Goal: Task Accomplishment & Management: Manage account settings

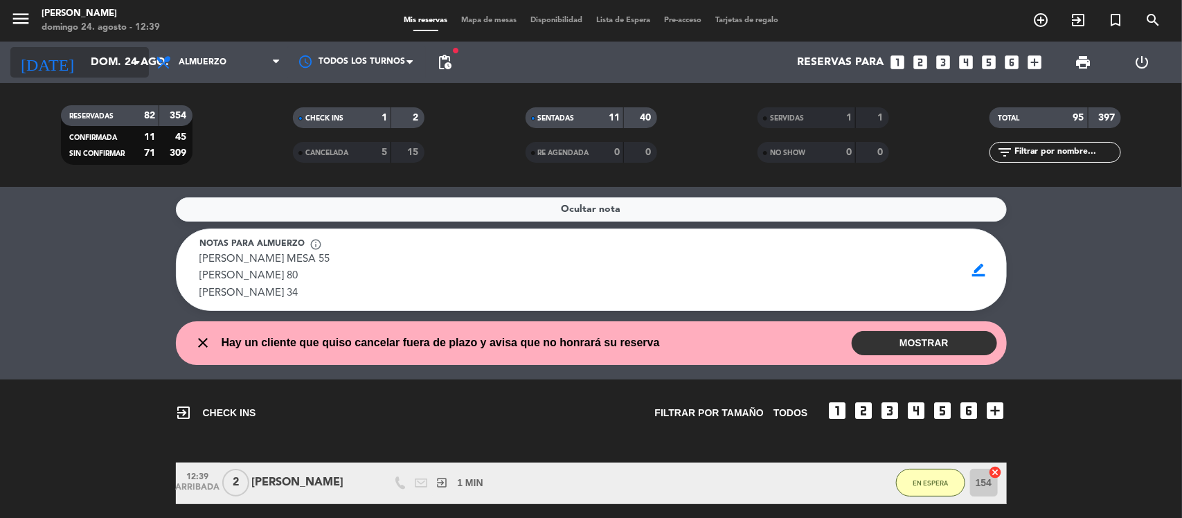
click at [84, 62] on input "dom. 24 ago." at bounding box center [157, 62] width 146 height 27
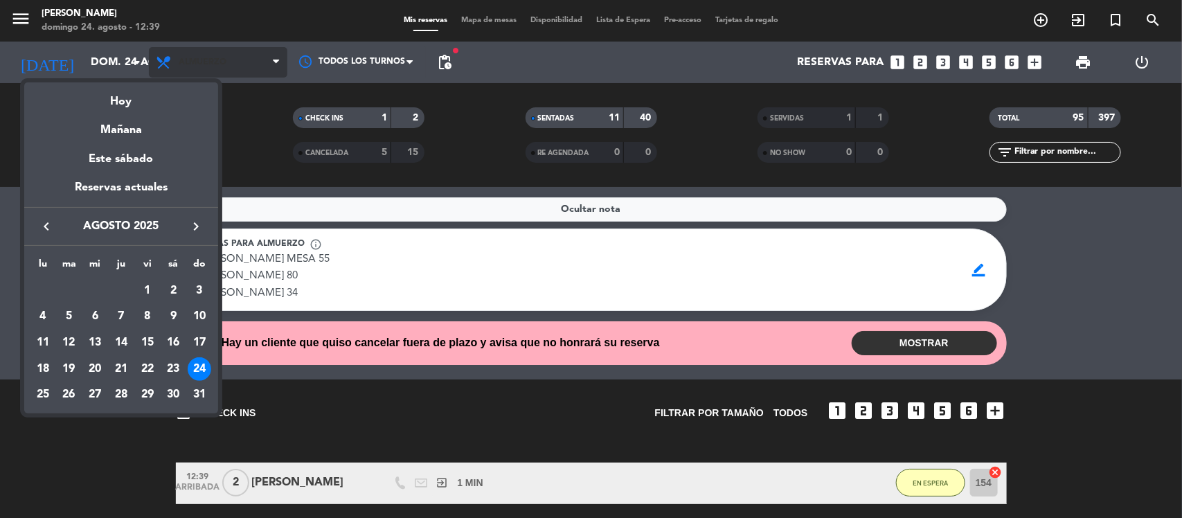
click at [177, 60] on div at bounding box center [591, 259] width 1182 height 518
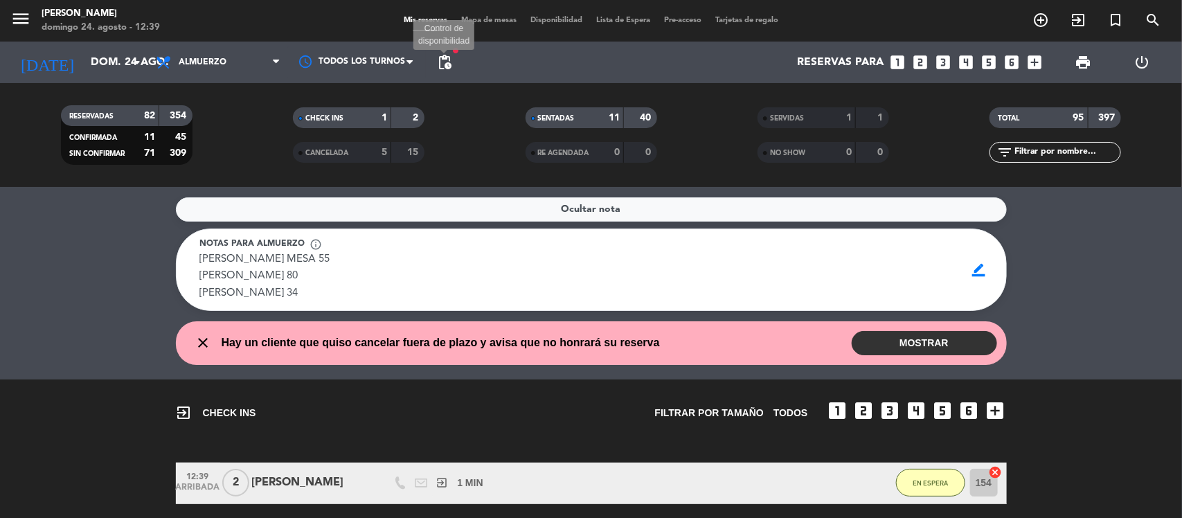
click at [452, 61] on span "pending_actions" at bounding box center [444, 62] width 17 height 17
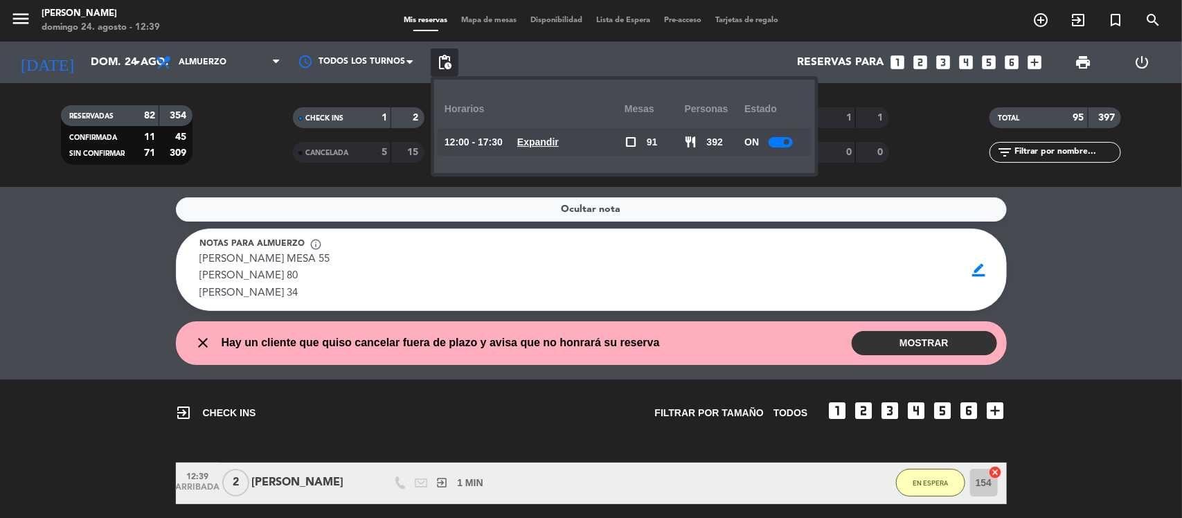
click at [580, 141] on div "12:00 - 17:30 Expandir" at bounding box center [534, 142] width 180 height 28
click at [559, 141] on u "Expandir" at bounding box center [538, 141] width 42 height 11
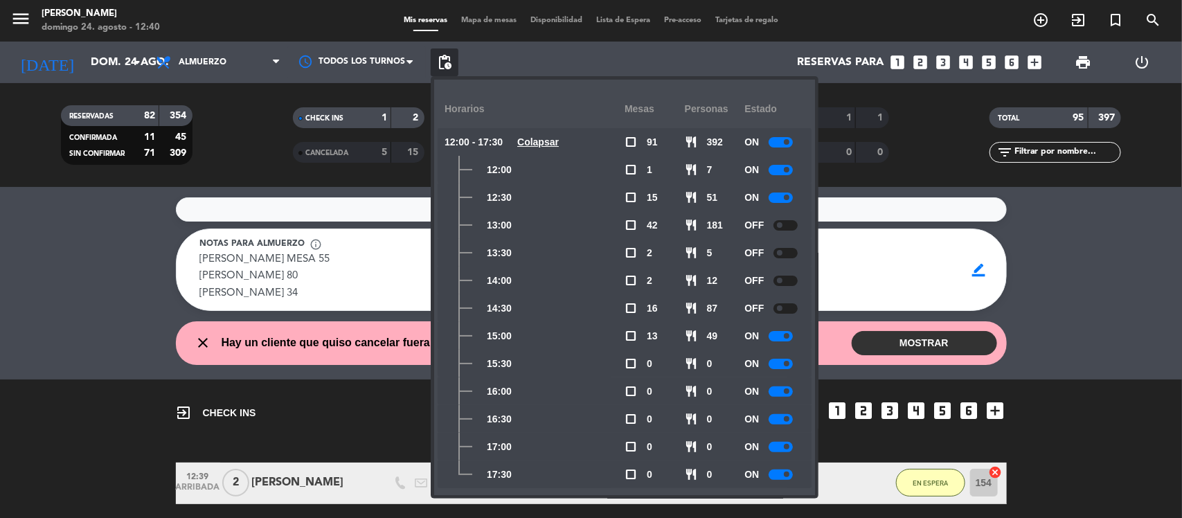
click at [22, 258] on service-notes "Ocultar nota Notas para almuerzo info_outline [PERSON_NAME] MESA 55 [PERSON_NAM…" at bounding box center [591, 254] width 1182 height 114
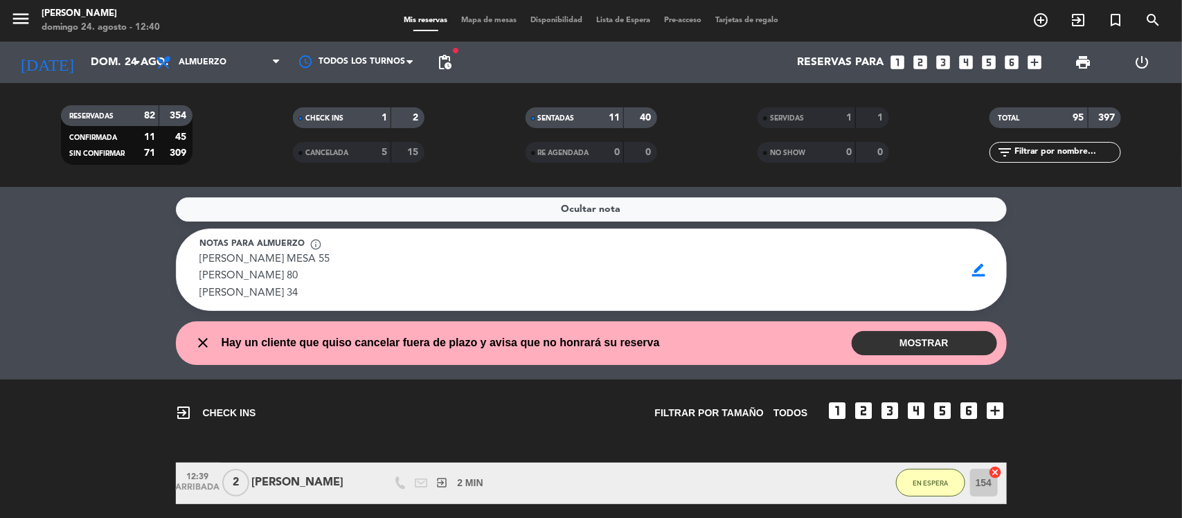
drag, startPoint x: 201, startPoint y: 211, endPoint x: 18, endPoint y: 177, distance: 186.0
click at [84, 192] on div "Ocultar nota Notas para almuerzo info_outline [PERSON_NAME] MESA 55 [PERSON_NAM…" at bounding box center [591, 352] width 1182 height 331
click at [185, 63] on span "Almuerzo" at bounding box center [203, 62] width 48 height 10
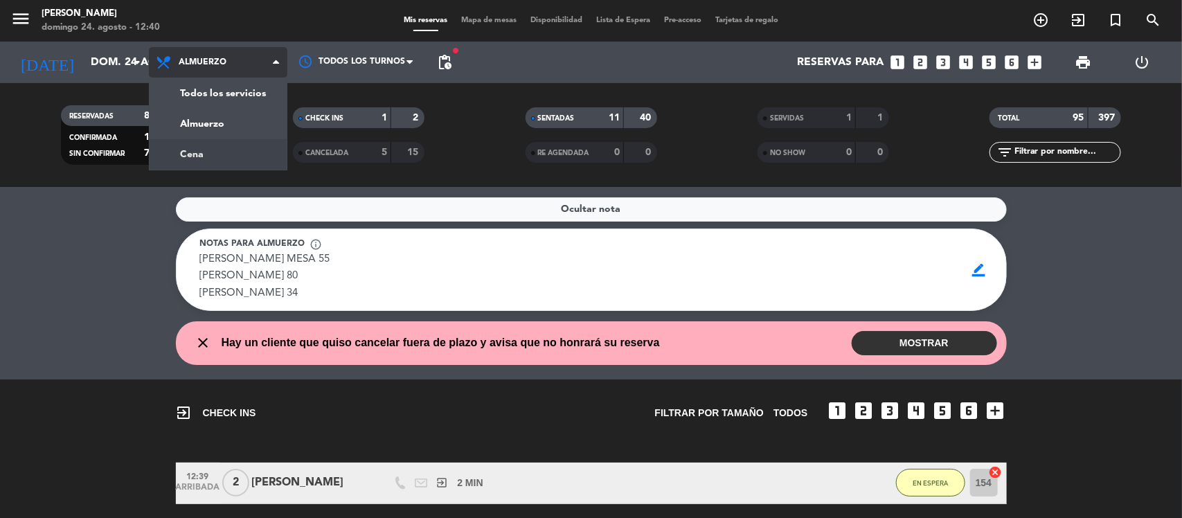
click at [208, 154] on div "menu [PERSON_NAME] 24. [PERSON_NAME] - 12:40 Mis reservas Mapa de mesas Disponi…" at bounding box center [591, 93] width 1182 height 187
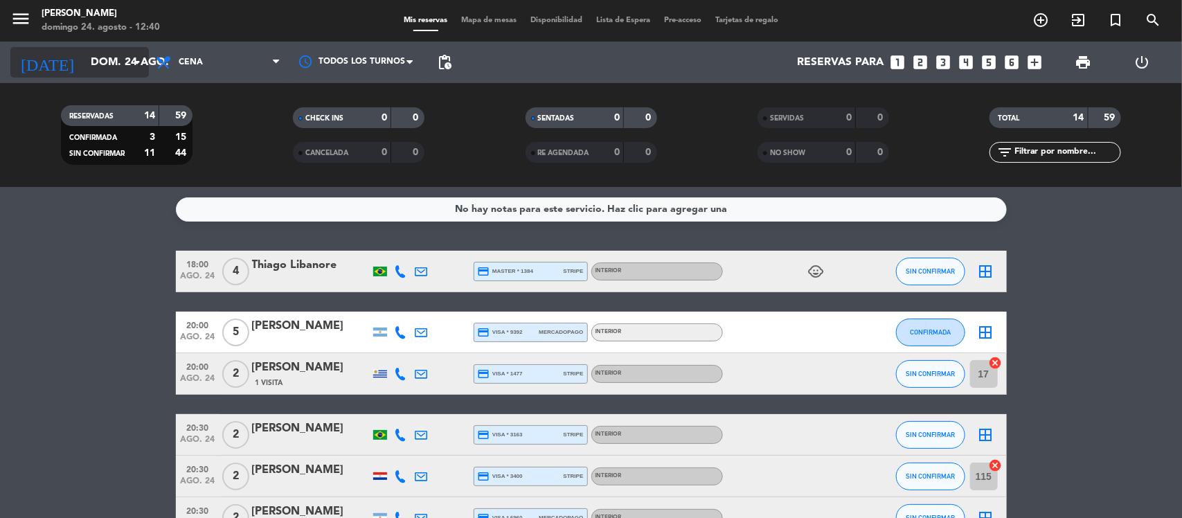
click at [84, 55] on input "dom. 24 ago." at bounding box center [157, 62] width 146 height 27
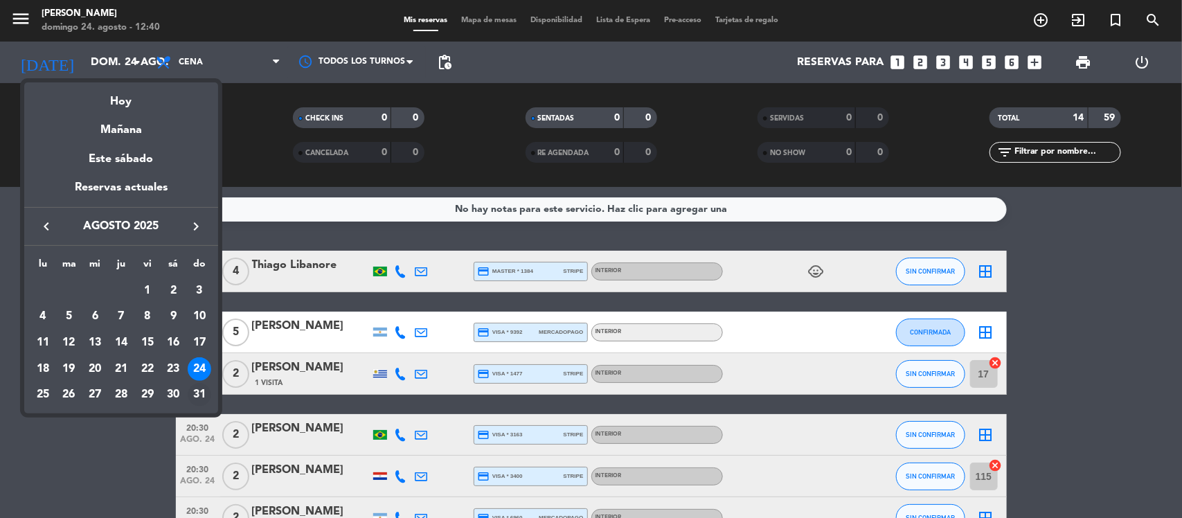
click at [203, 393] on div "31" at bounding box center [200, 395] width 24 height 24
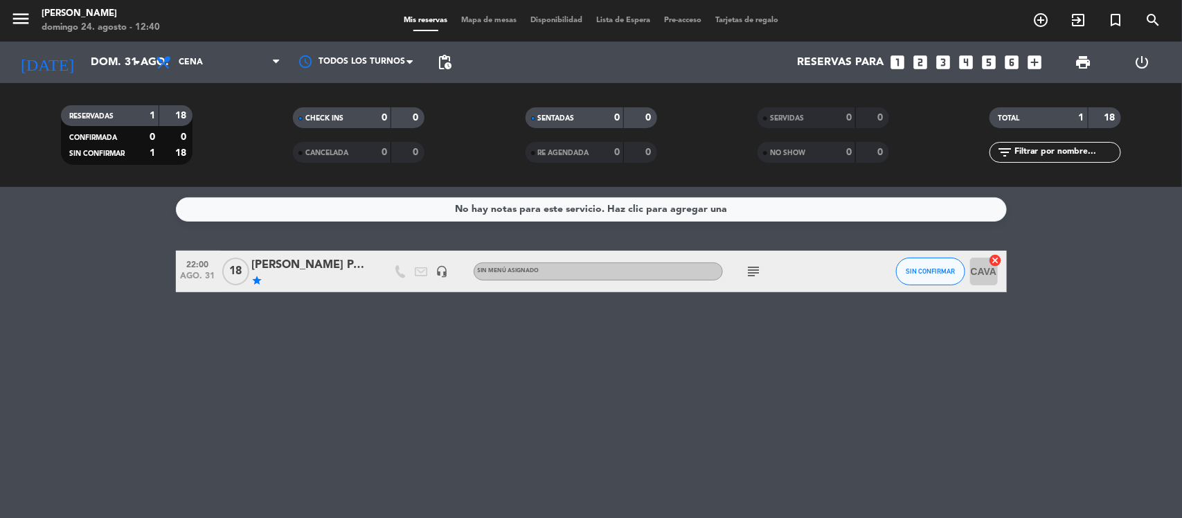
click at [185, 64] on span "Cena" at bounding box center [191, 62] width 24 height 10
click at [192, 129] on div "menu [PERSON_NAME] 24. [PERSON_NAME] - 12:40 Mis reservas Mapa de mesas Disponi…" at bounding box center [591, 93] width 1182 height 187
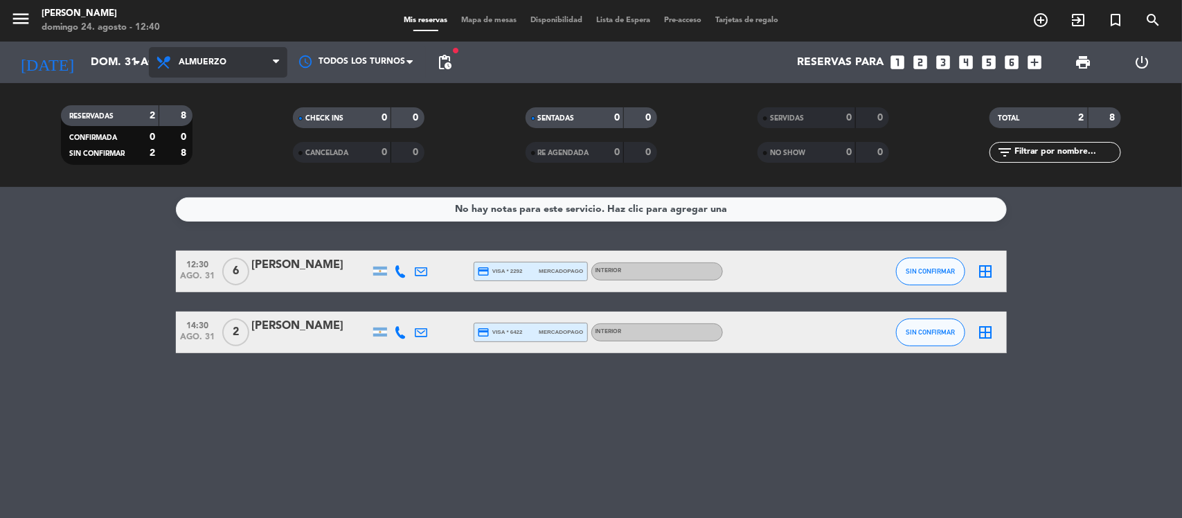
click at [205, 60] on span "Almuerzo" at bounding box center [203, 62] width 48 height 10
click at [111, 60] on input "dom. 31 ago." at bounding box center [157, 62] width 146 height 27
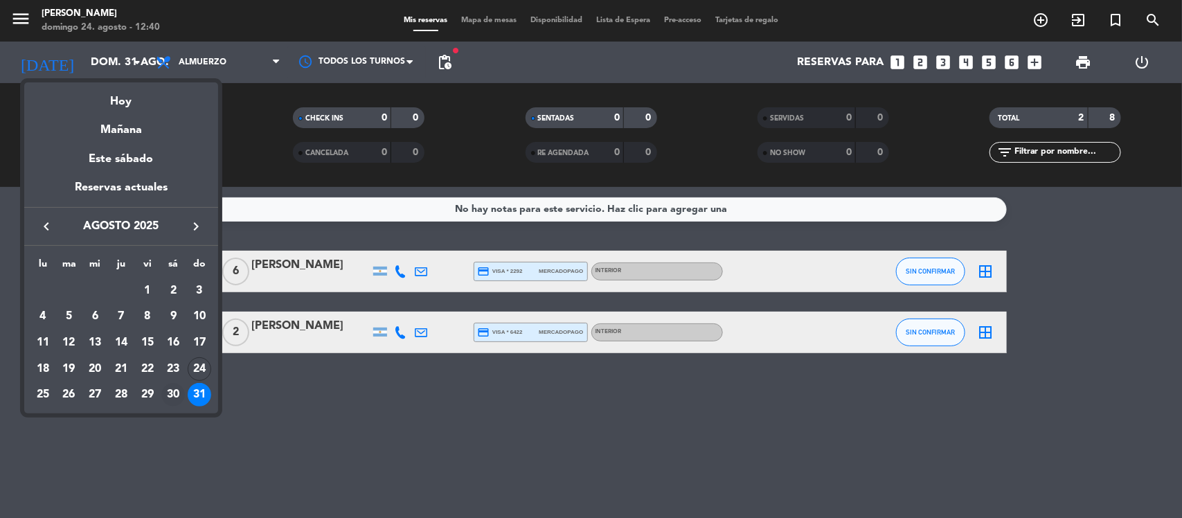
click at [171, 388] on div "30" at bounding box center [173, 395] width 24 height 24
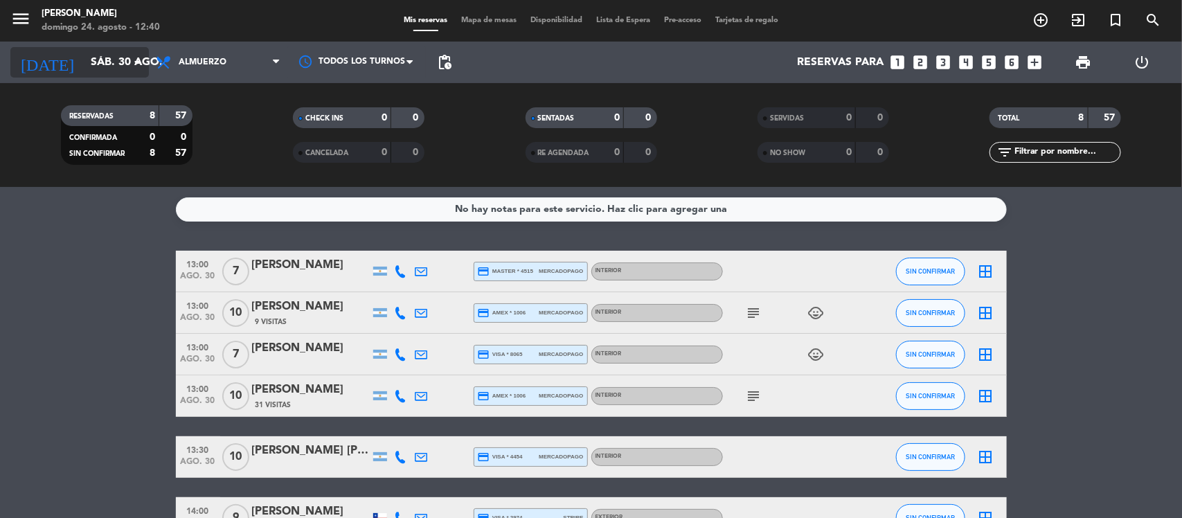
click at [111, 55] on input "sáb. 30 ago." at bounding box center [157, 62] width 146 height 27
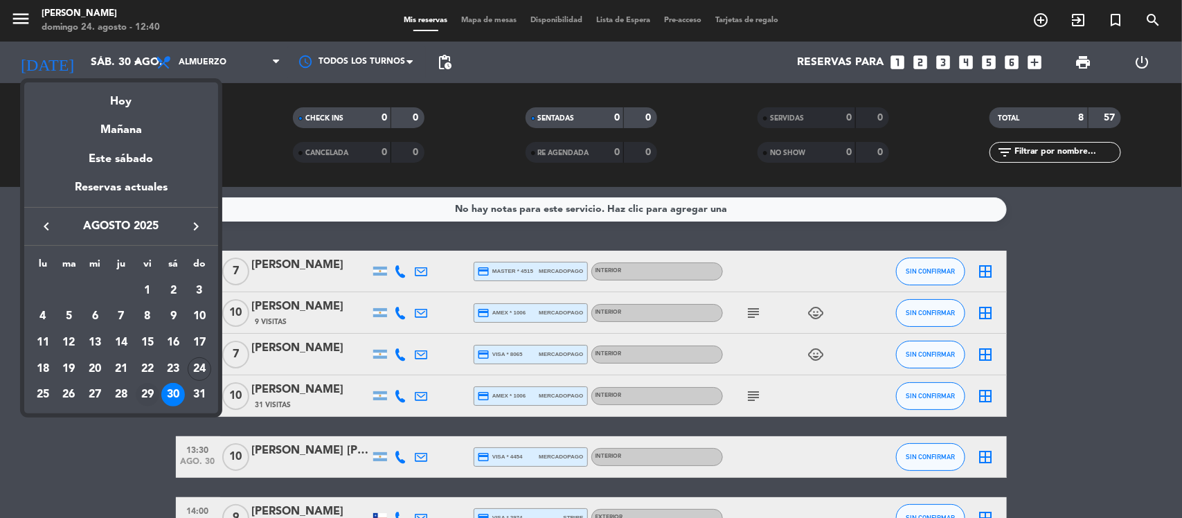
click at [139, 386] on div "29" at bounding box center [148, 395] width 24 height 24
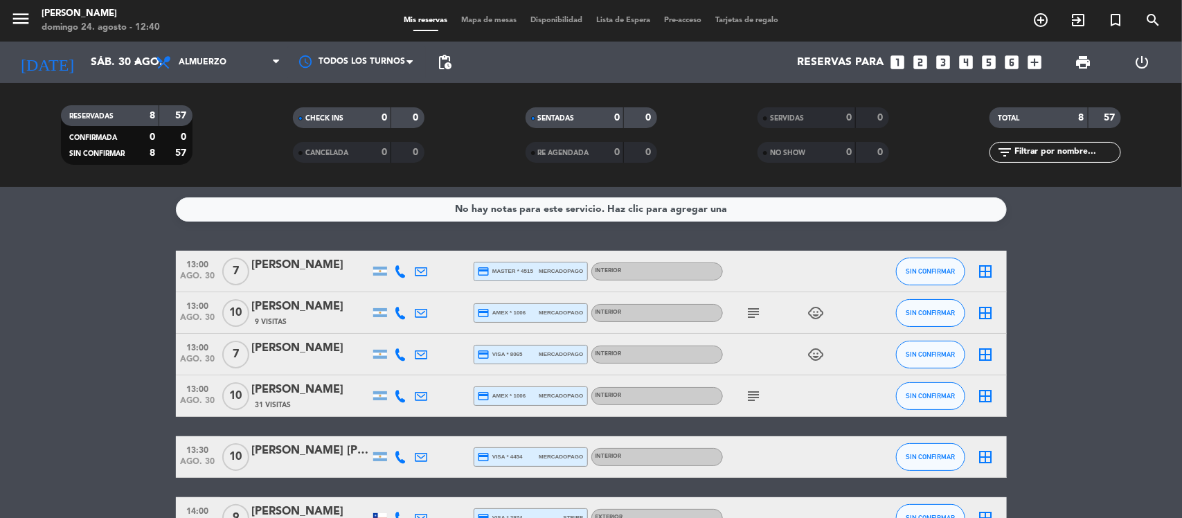
type input "vie. 29 ago."
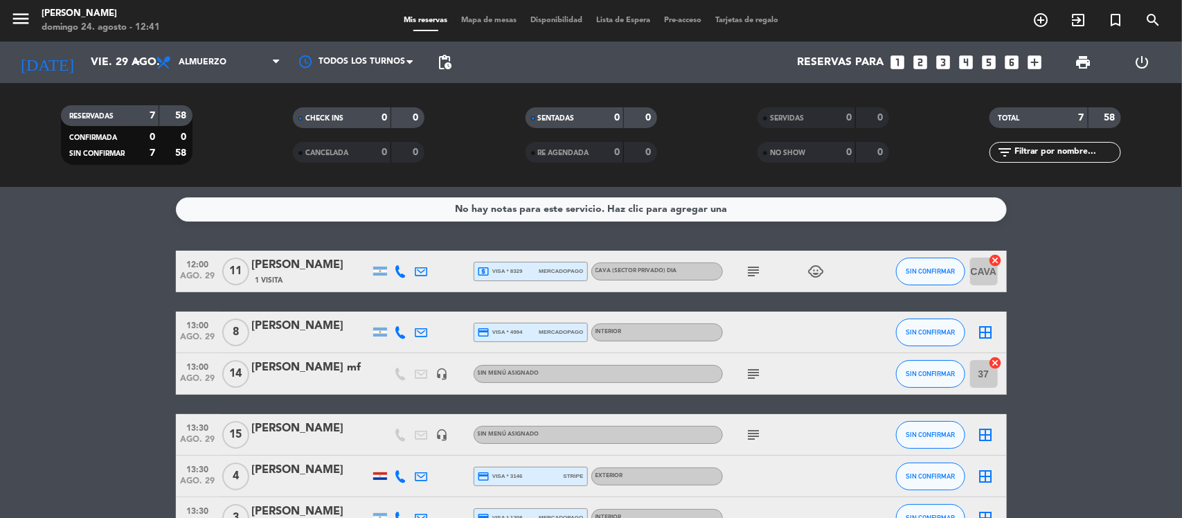
click at [750, 414] on icon "subject" at bounding box center [753, 434] width 17 height 17
click at [945, 414] on icon "border_all" at bounding box center [985, 434] width 17 height 17
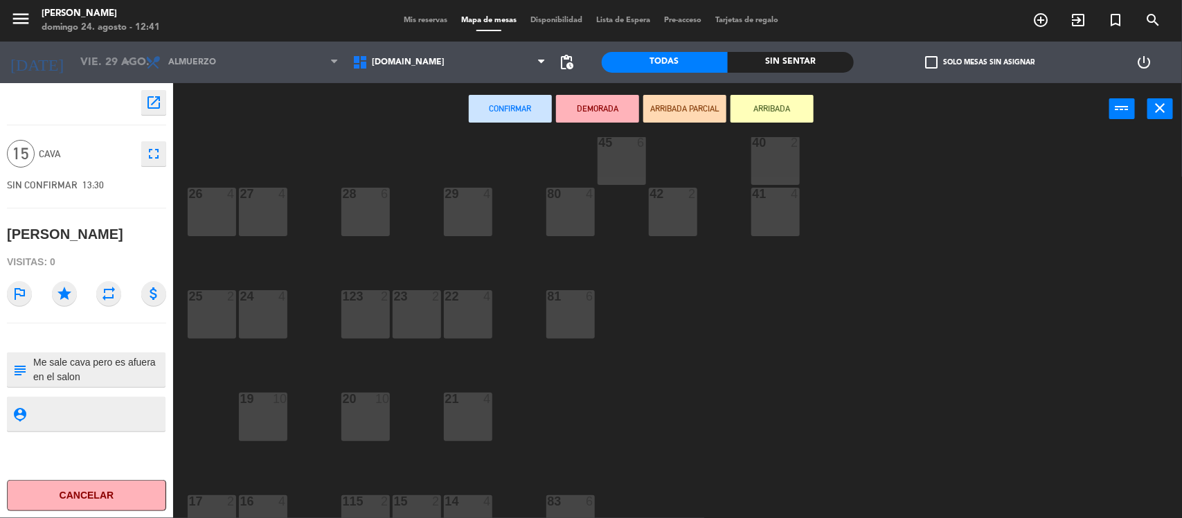
scroll to position [260, 0]
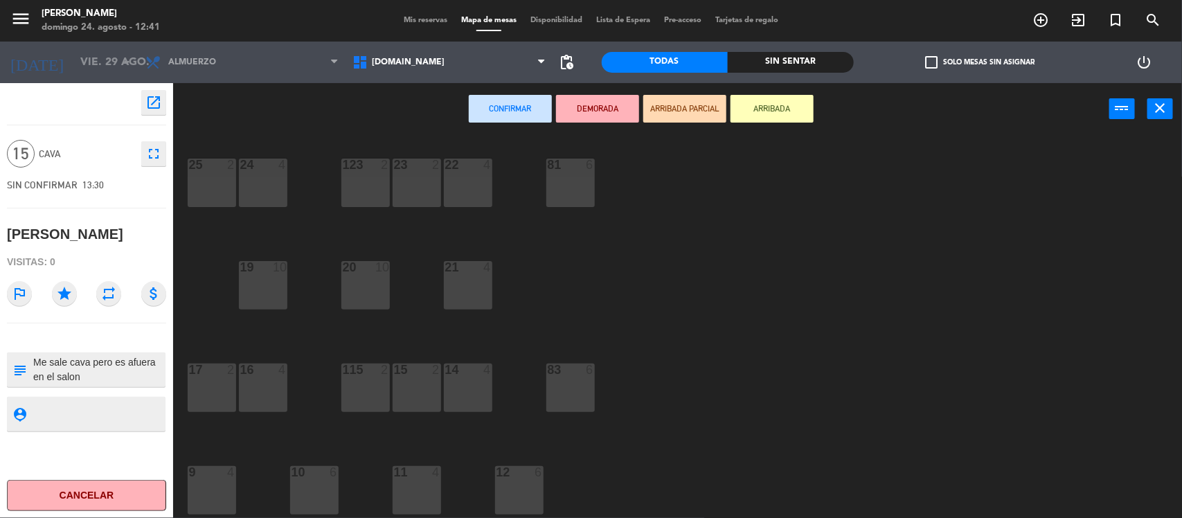
click at [358, 307] on div "20 10" at bounding box center [365, 285] width 48 height 48
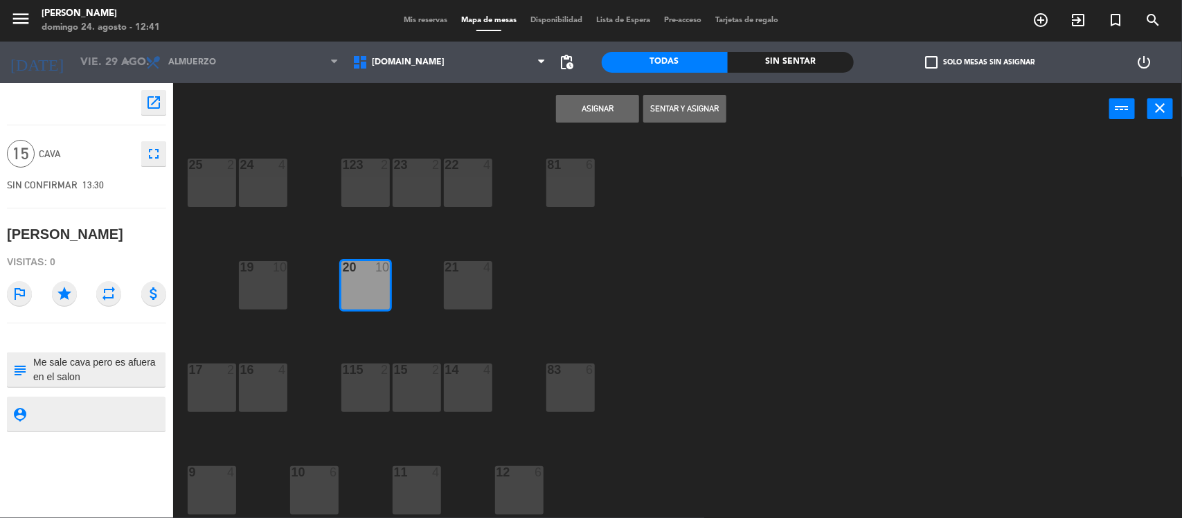
click at [482, 291] on div "21 4" at bounding box center [468, 285] width 48 height 48
click at [573, 111] on button "Asignar" at bounding box center [597, 109] width 83 height 28
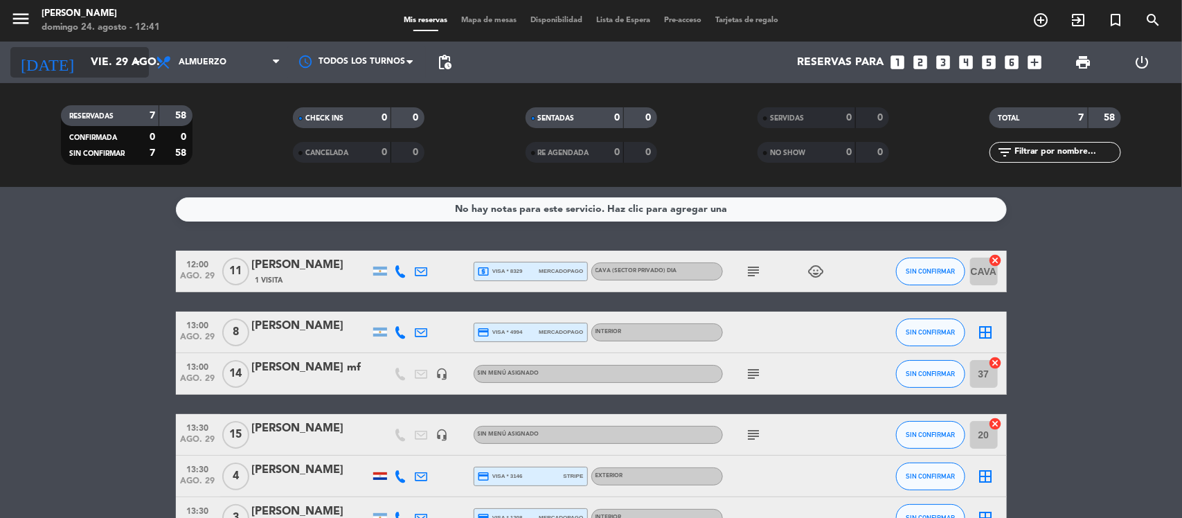
click at [84, 60] on input "vie. 29 ago." at bounding box center [157, 62] width 146 height 27
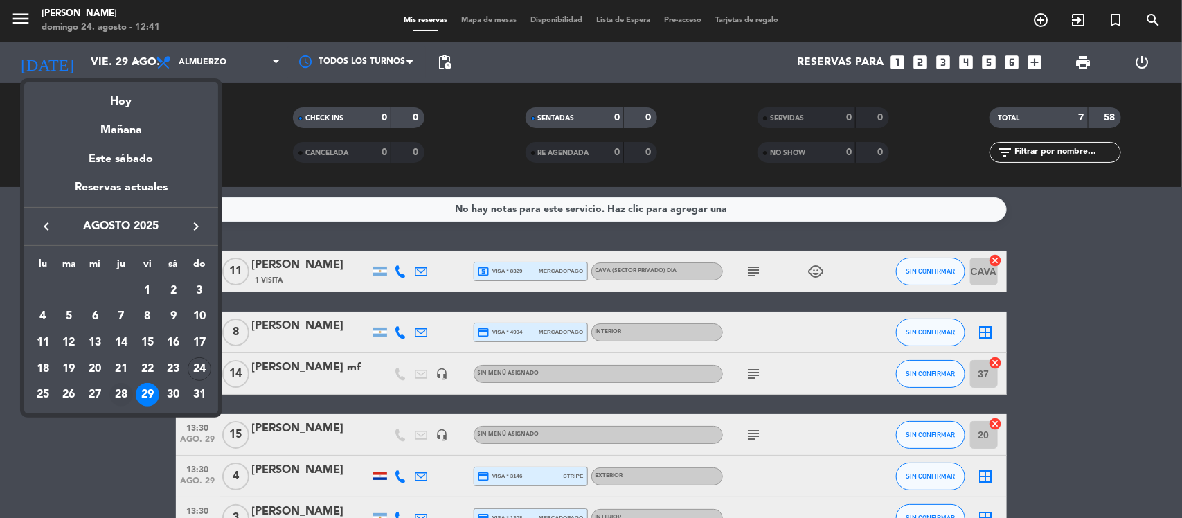
click at [122, 395] on div "28" at bounding box center [121, 395] width 24 height 24
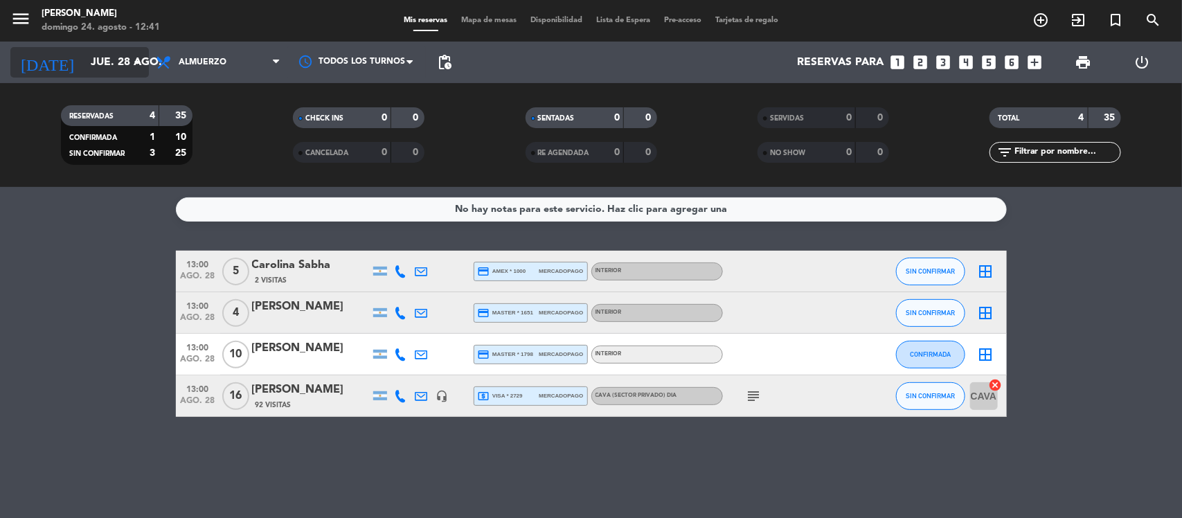
click at [84, 53] on input "jue. 28 ago." at bounding box center [157, 62] width 146 height 27
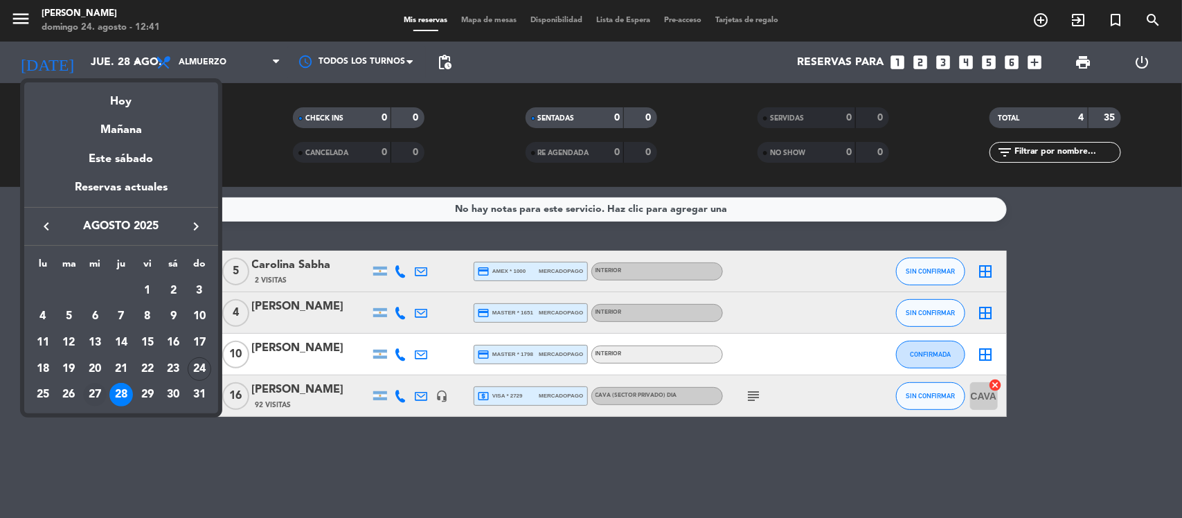
click at [97, 392] on div "27" at bounding box center [95, 395] width 24 height 24
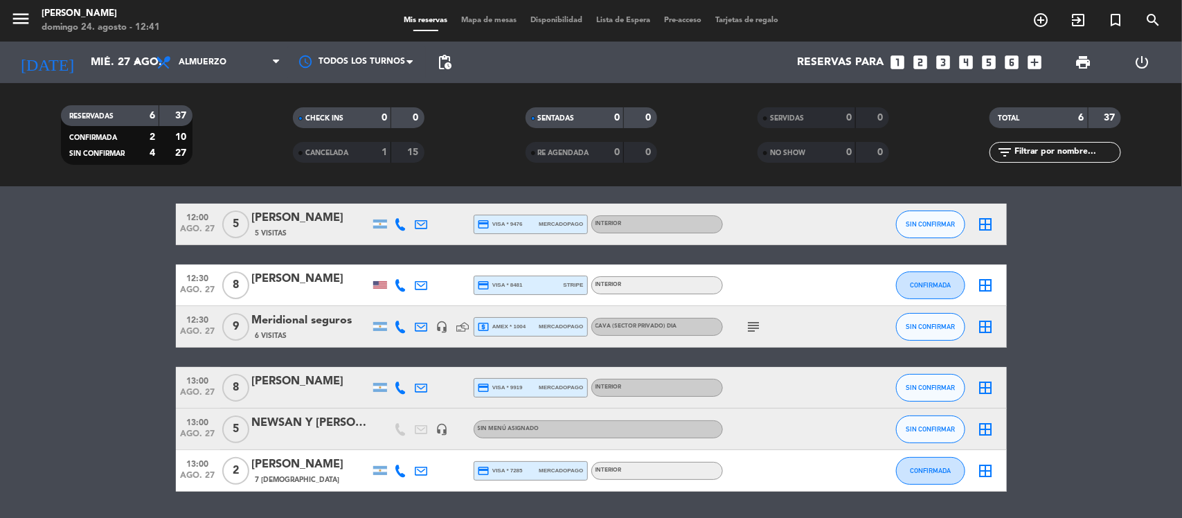
scroll to position [89, 0]
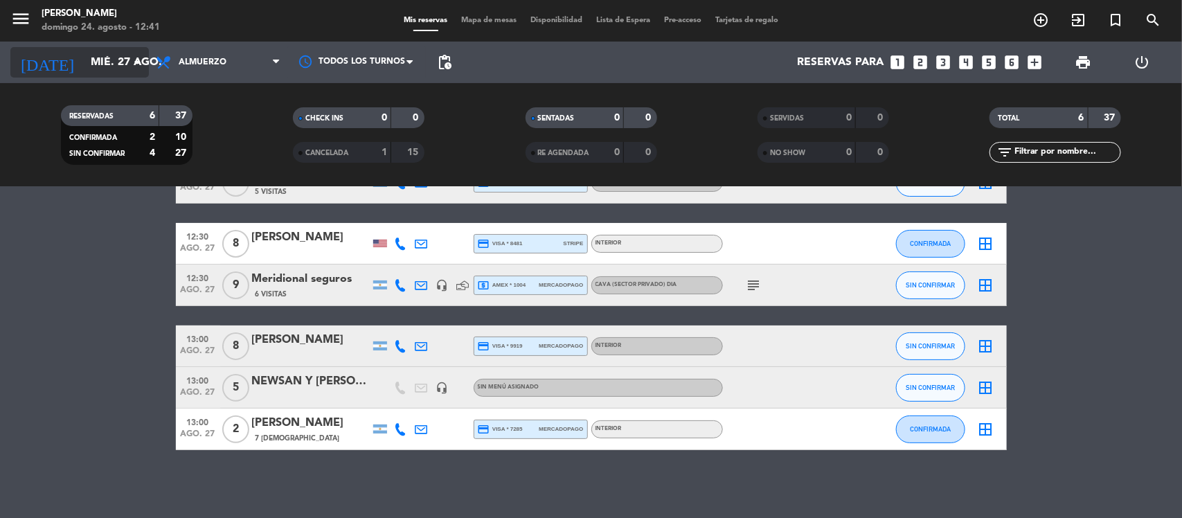
click at [109, 59] on input "mié. 27 ago." at bounding box center [157, 62] width 146 height 27
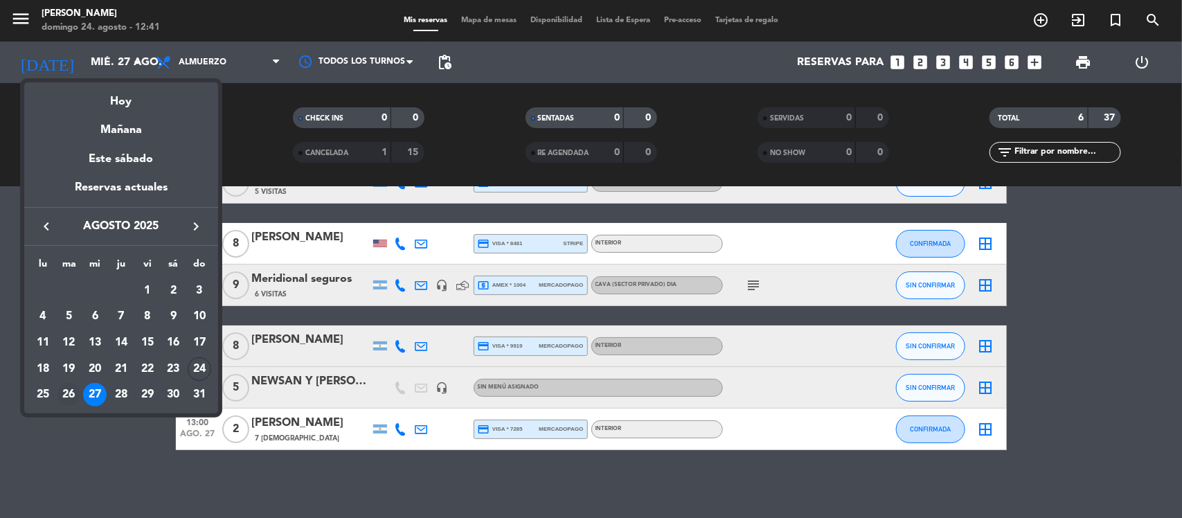
click at [70, 391] on div "26" at bounding box center [69, 395] width 24 height 24
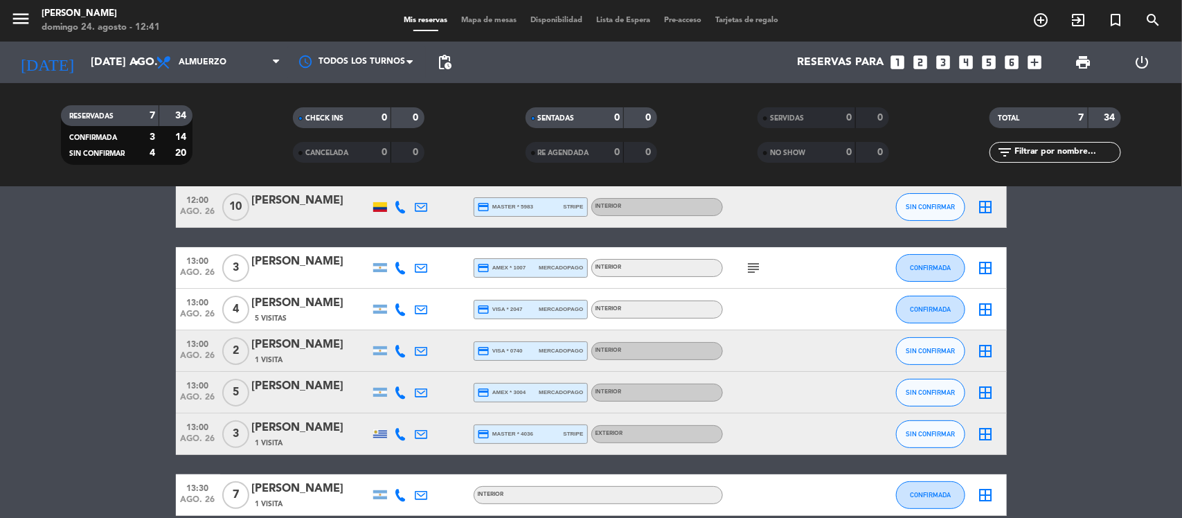
scroll to position [0, 0]
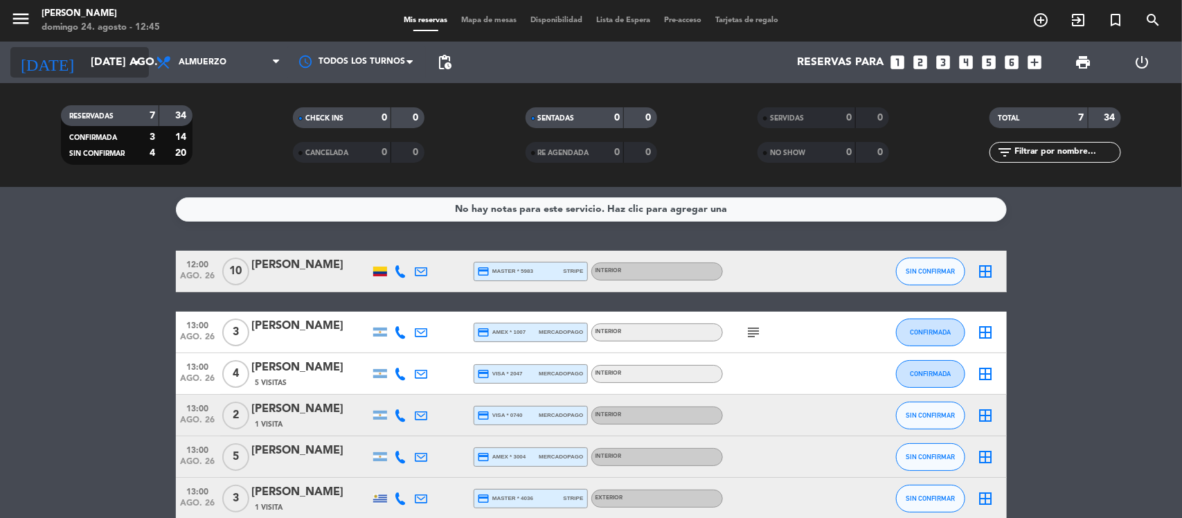
click at [84, 51] on input "[DATE] ago." at bounding box center [157, 62] width 146 height 27
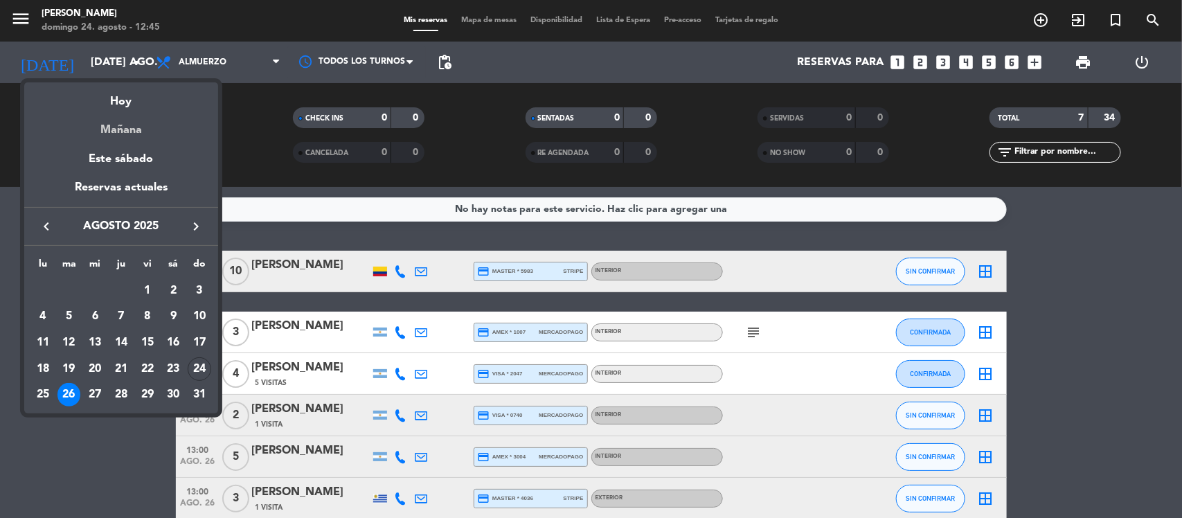
click at [133, 111] on div "Mañana" at bounding box center [121, 125] width 194 height 28
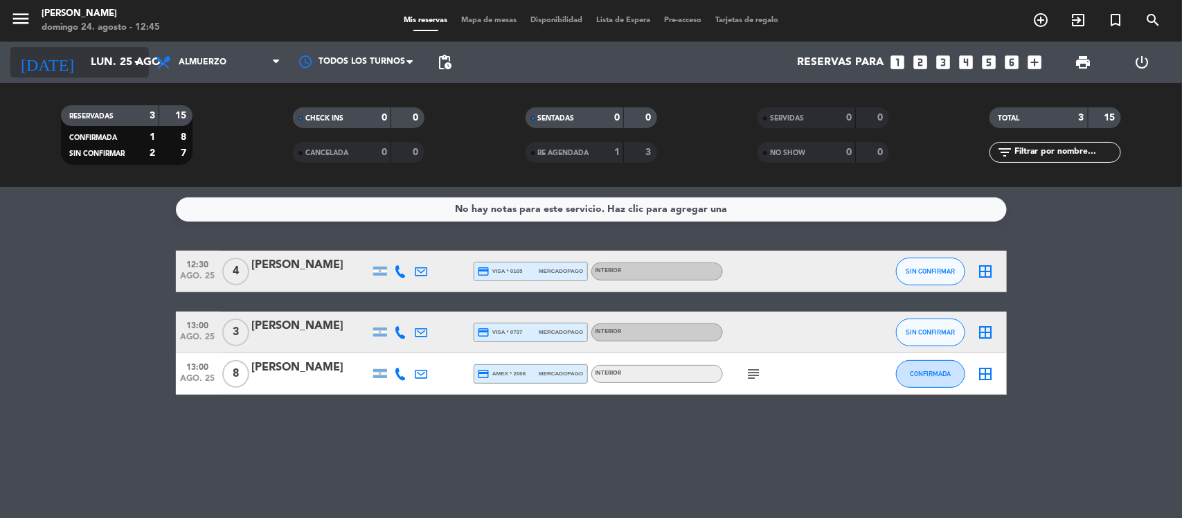
click at [84, 57] on input "lun. 25 ago." at bounding box center [157, 62] width 146 height 27
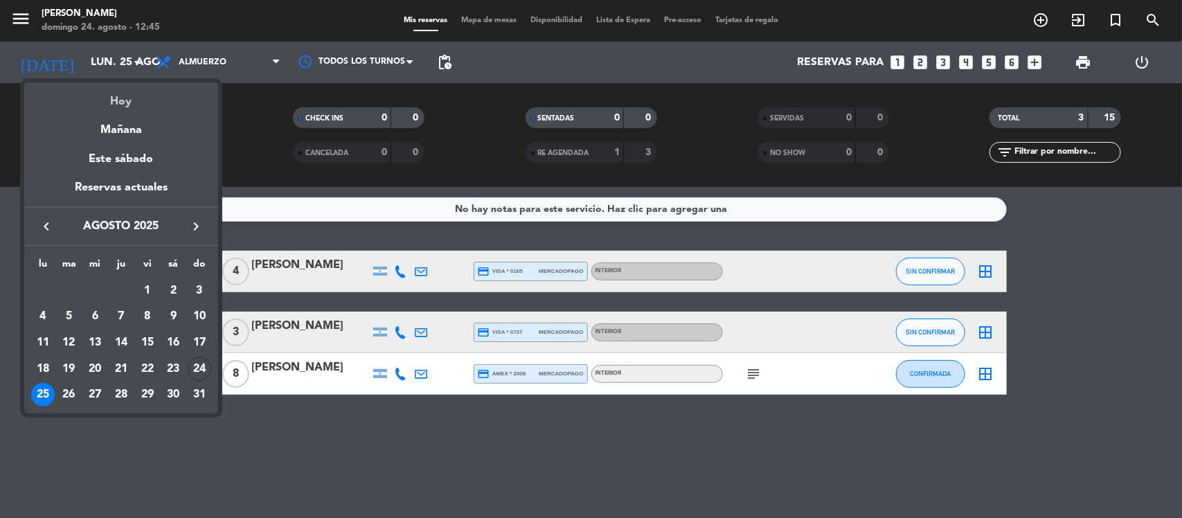
click at [108, 102] on div "Hoy" at bounding box center [121, 96] width 194 height 28
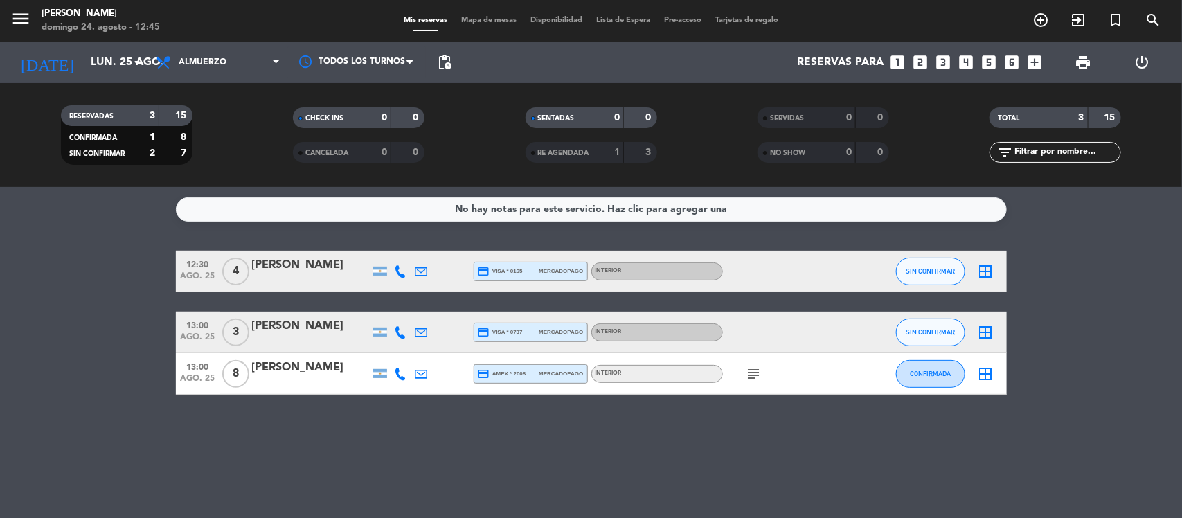
type input "dom. 24 ago."
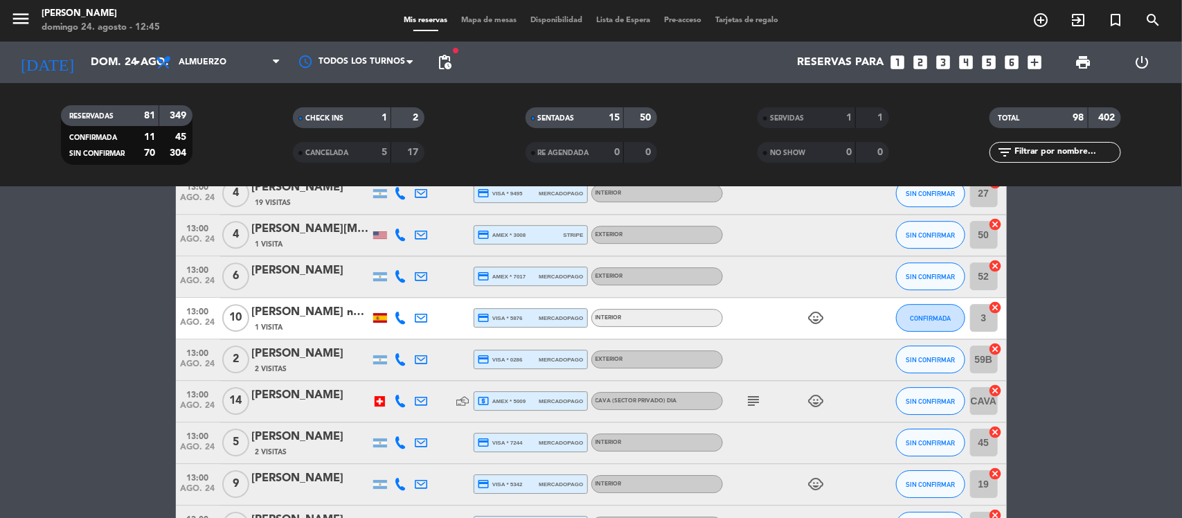
scroll to position [2025, 0]
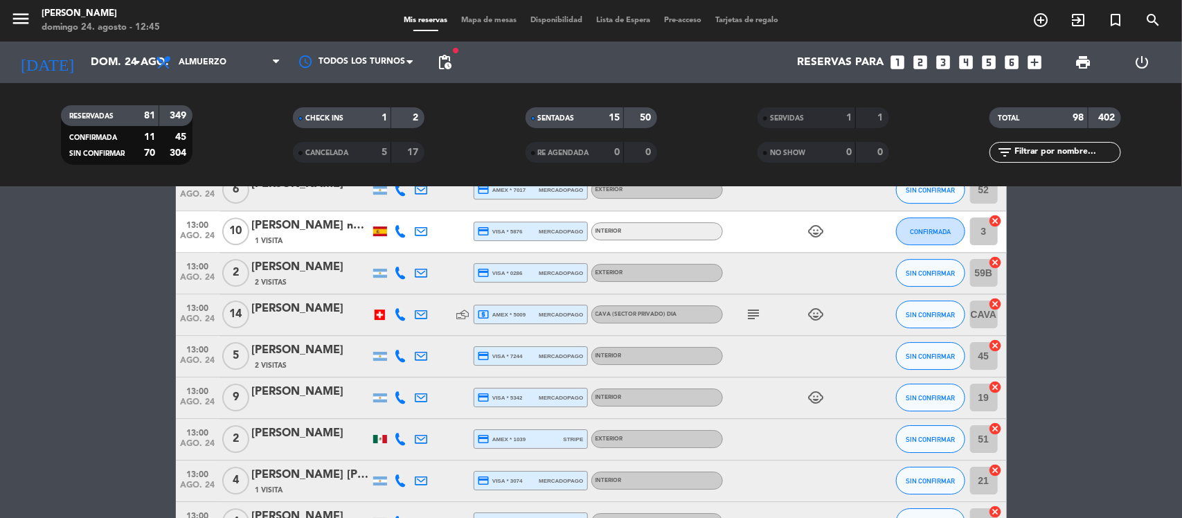
click at [461, 314] on icon at bounding box center [463, 314] width 12 height 12
click at [752, 312] on icon "subject" at bounding box center [753, 314] width 17 height 17
click at [749, 314] on icon "subject" at bounding box center [753, 314] width 17 height 17
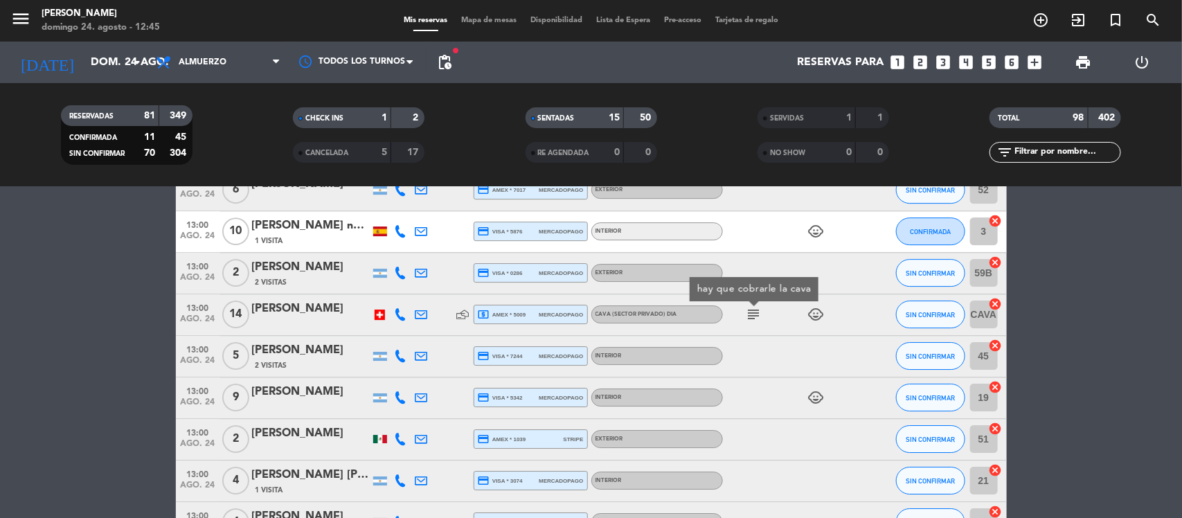
click at [749, 314] on icon "subject" at bounding box center [753, 314] width 17 height 17
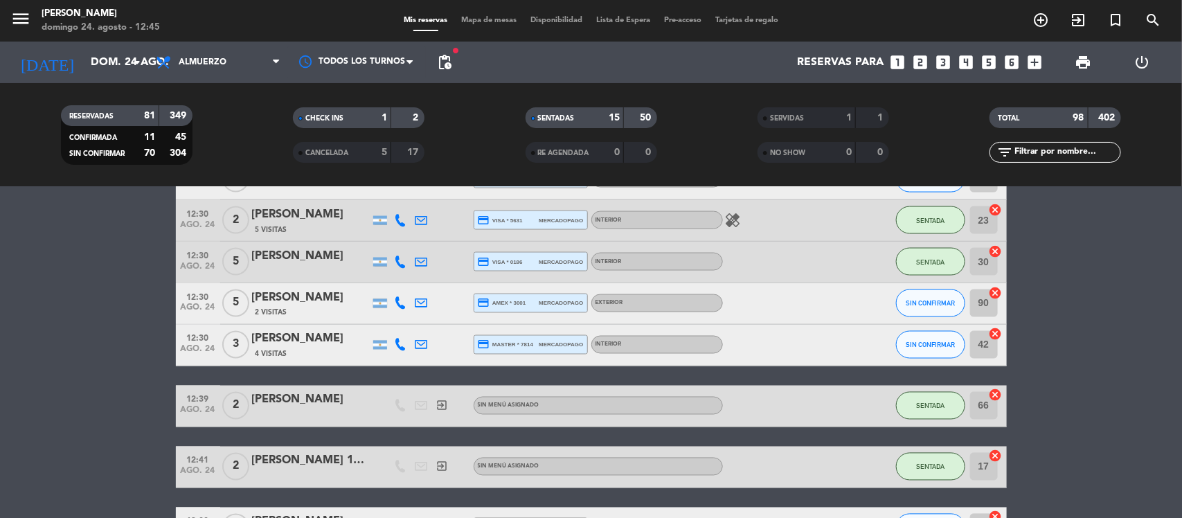
scroll to position [901, 0]
